Goal: Transaction & Acquisition: Purchase product/service

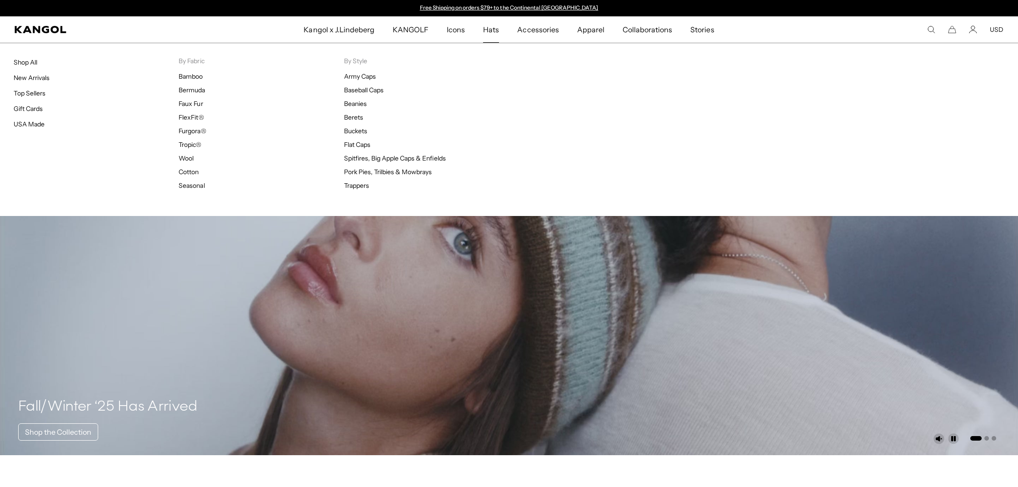
click at [380, 102] on ul "Army Caps Baseball Caps Beanies Berets Buckets Flat Caps Spitfires, Big Apple C…" at bounding box center [426, 130] width 165 height 117
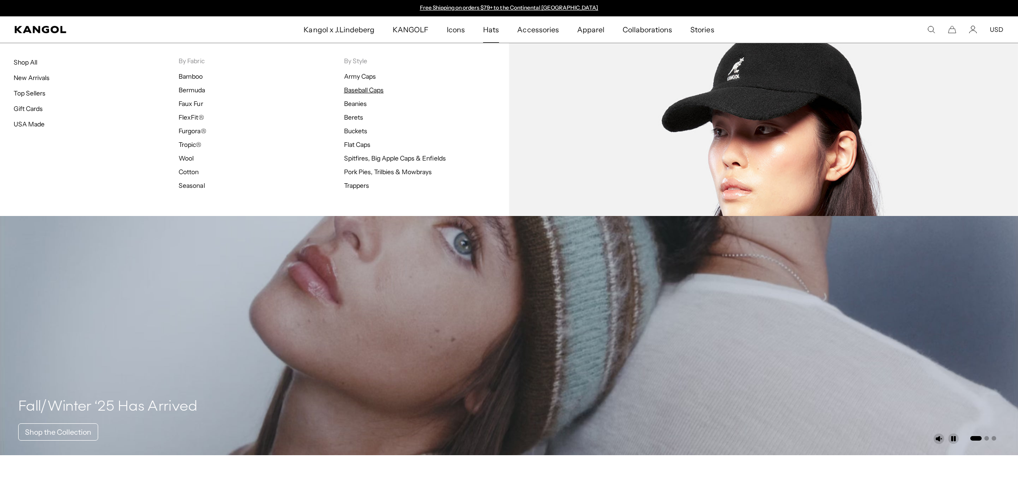
click at [379, 94] on link "Baseball Caps" at bounding box center [364, 90] width 40 height 8
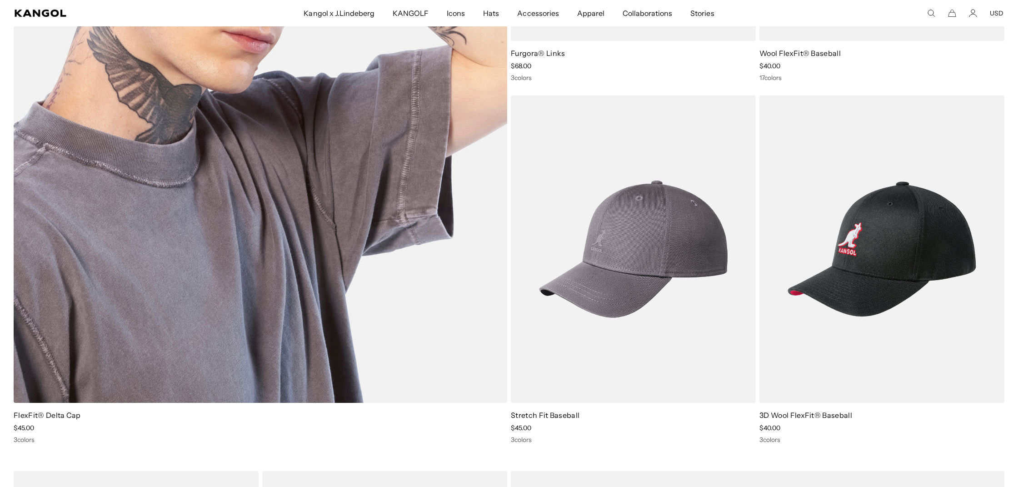
click at [395, 207] on img at bounding box center [260, 67] width 493 height 669
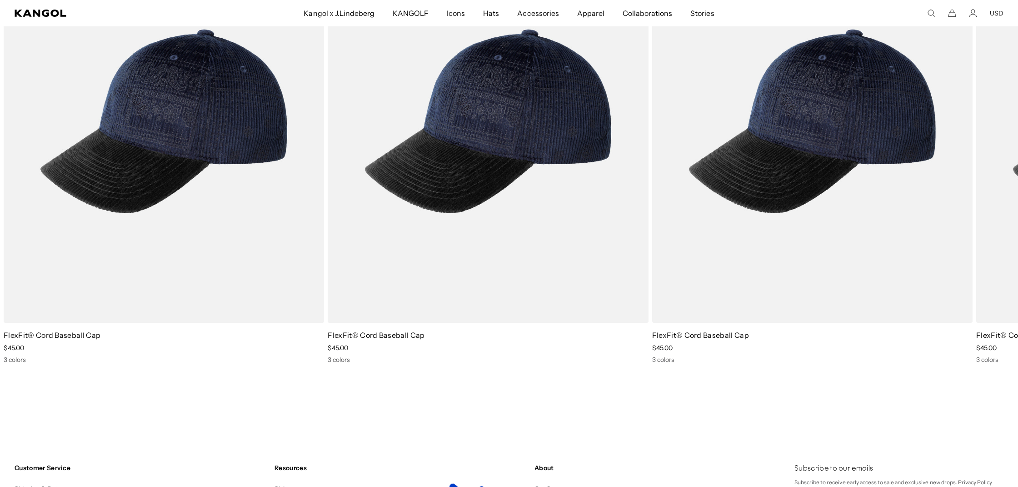
scroll to position [0, 231]
